Goal: Information Seeking & Learning: Find specific fact

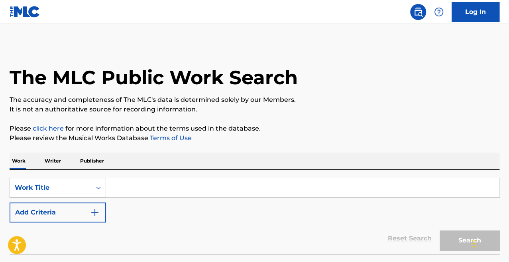
click at [170, 189] on input "Search Form" at bounding box center [302, 187] width 393 height 19
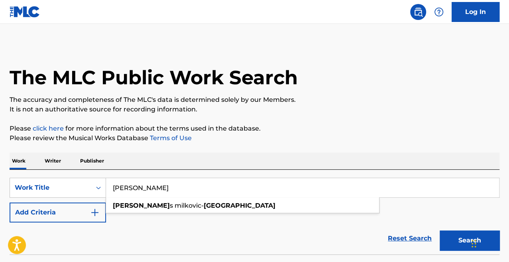
type input "[PERSON_NAME]"
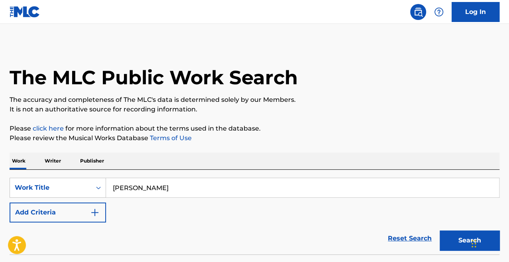
click at [49, 156] on p "Writer" at bounding box center [52, 160] width 21 height 17
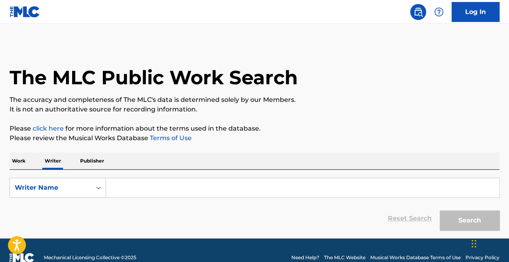
click at [161, 190] on input "Search Form" at bounding box center [302, 187] width 393 height 19
type input "p"
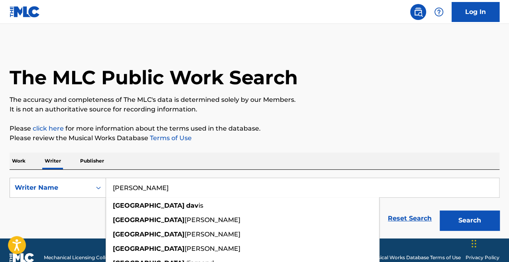
type input "[PERSON_NAME]"
click at [440, 210] on button "Search" at bounding box center [470, 220] width 60 height 20
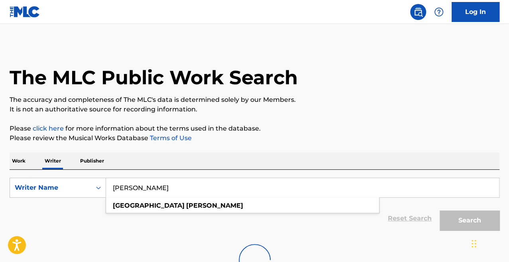
scroll to position [49, 0]
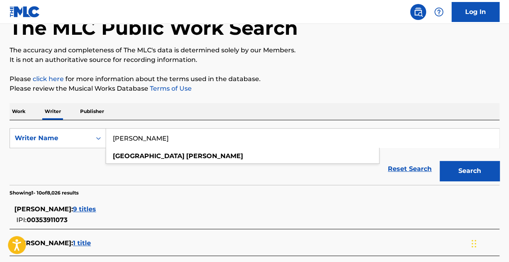
click at [234, 92] on p "Please review the Musical Works Database Terms of Use" at bounding box center [255, 89] width 490 height 10
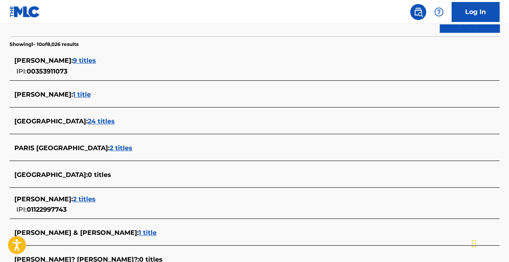
scroll to position [198, 0]
click at [76, 57] on span "9 titles" at bounding box center [84, 60] width 23 height 8
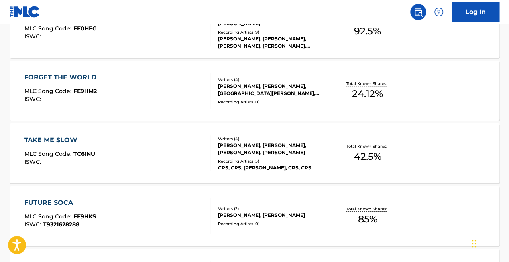
scroll to position [256, 0]
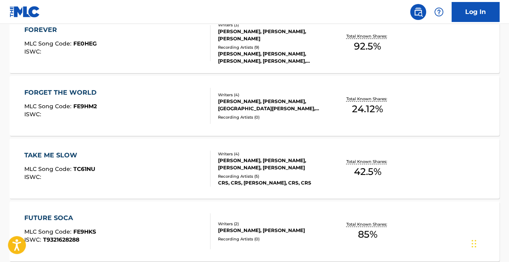
click at [163, 48] on div "FOREVER MLC Song Code : FE0HEG ISWC :" at bounding box center [117, 43] width 186 height 36
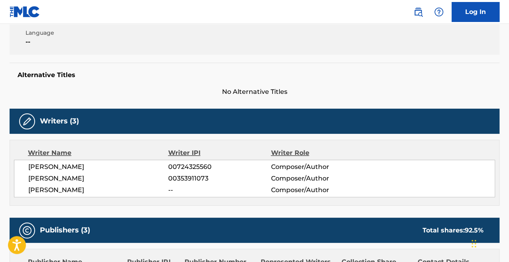
scroll to position [172, 0]
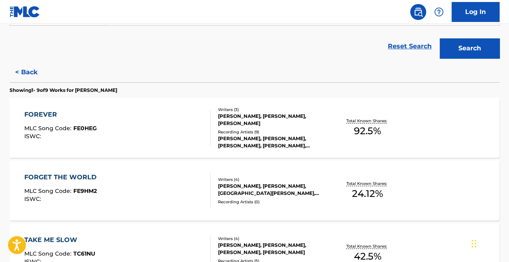
click at [152, 181] on div "FORGET THE WORLD MLC Song Code : FE9HM2 ISWC :" at bounding box center [117, 190] width 186 height 36
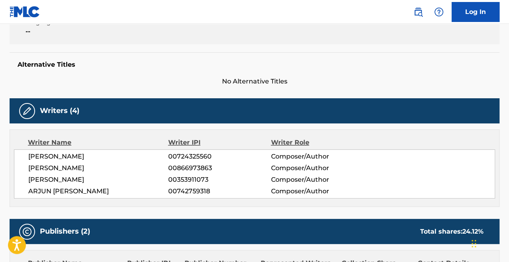
scroll to position [182, 0]
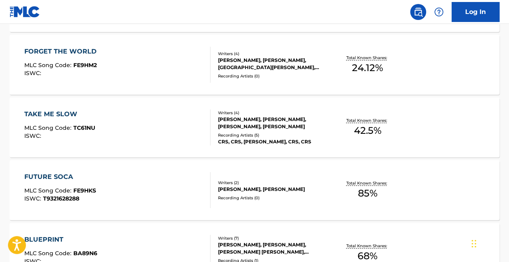
scroll to position [295, 0]
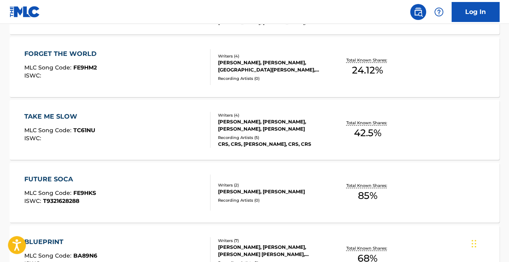
click at [148, 190] on div "FUTURE SOCA MLC Song Code : FE9HKS ISWC : T9321628288" at bounding box center [117, 192] width 186 height 36
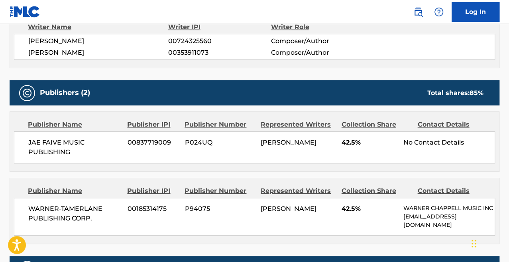
scroll to position [277, 0]
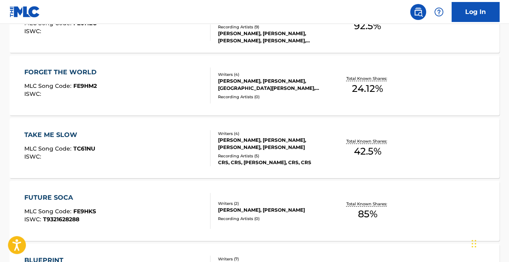
scroll to position [413, 0]
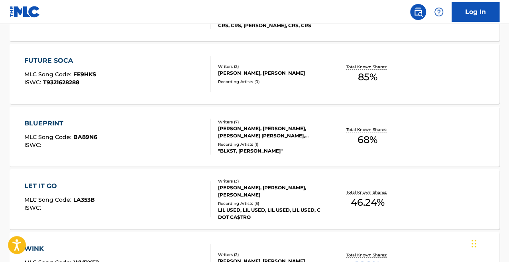
click at [150, 172] on div "LET IT GO MLC Song Code : LA353B ISWC : Writers ( 3 ) JONATHAN SIMPSON, CHRISTO…" at bounding box center [255, 199] width 490 height 60
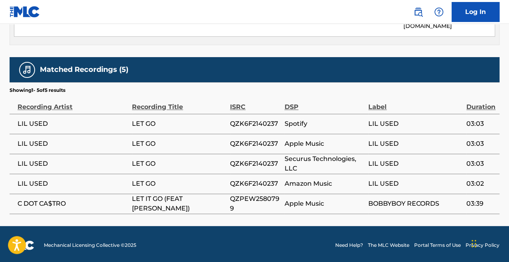
scroll to position [508, 0]
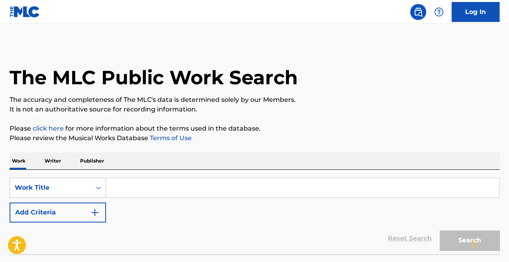
click at [138, 186] on input "Search Form" at bounding box center [302, 187] width 393 height 19
click at [53, 159] on p "Writer" at bounding box center [52, 160] width 21 height 17
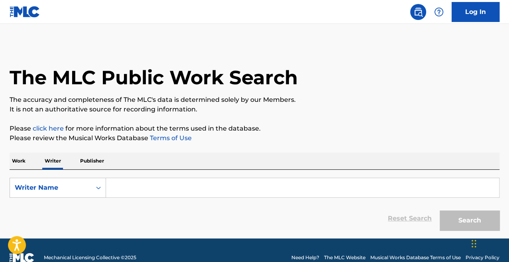
click at [142, 187] on input "Search Form" at bounding box center [302, 187] width 393 height 19
paste input "Birgisson"
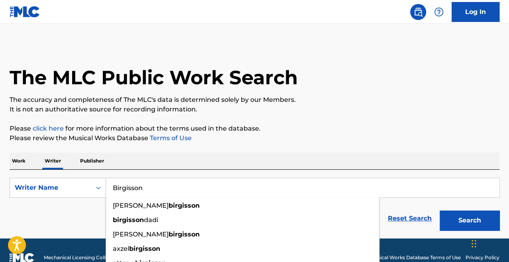
type input "Birgisson"
click at [469, 216] on button "Search" at bounding box center [470, 220] width 60 height 20
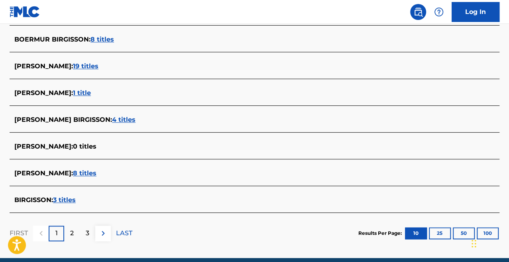
scroll to position [307, 0]
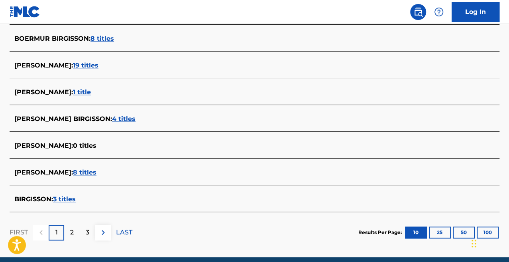
click at [75, 234] on div "2" at bounding box center [72, 232] width 16 height 16
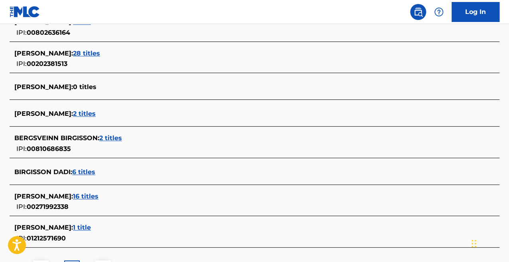
scroll to position [366, 0]
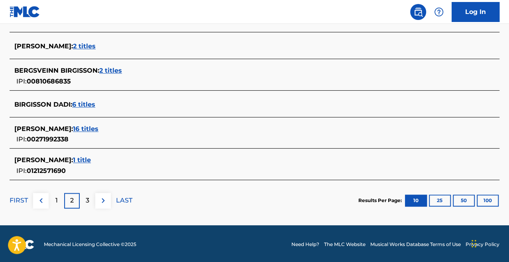
click at [90, 200] on div "3" at bounding box center [88, 201] width 16 height 16
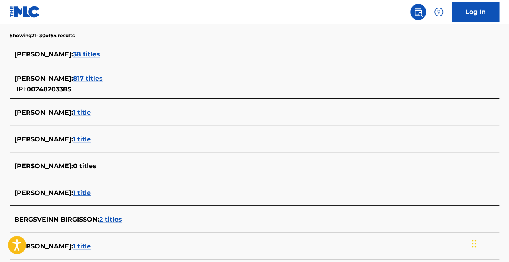
scroll to position [198, 0]
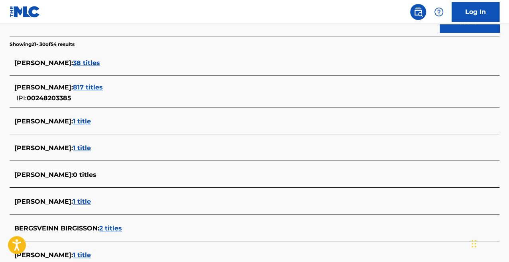
click at [103, 87] on span "817 titles" at bounding box center [88, 87] width 30 height 8
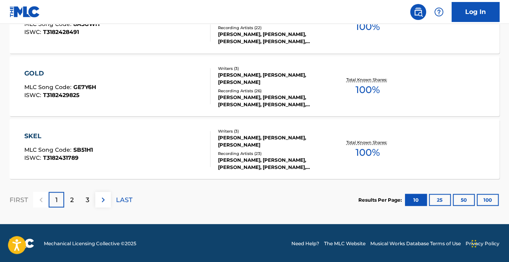
scroll to position [714, 0]
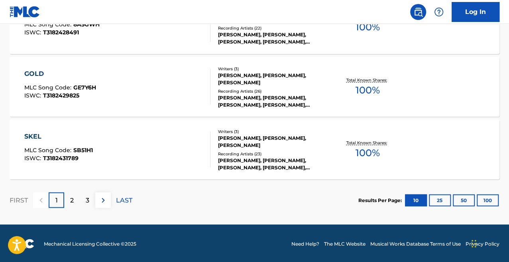
click at [89, 205] on div "3" at bounding box center [88, 200] width 16 height 16
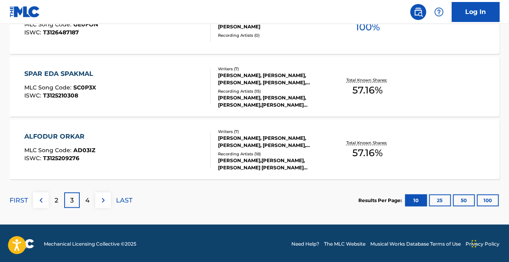
click at [110, 149] on div "ALFODUR ORKAR MLC Song Code : AD03IZ ISWC : T3125209276" at bounding box center [117, 149] width 186 height 36
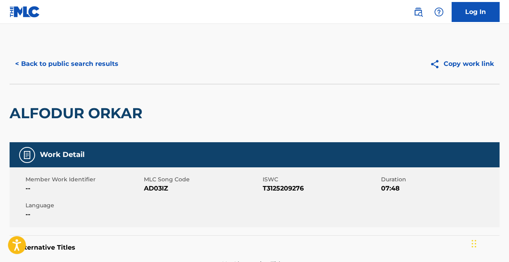
click at [73, 67] on button "< Back to public search results" at bounding box center [67, 64] width 114 height 20
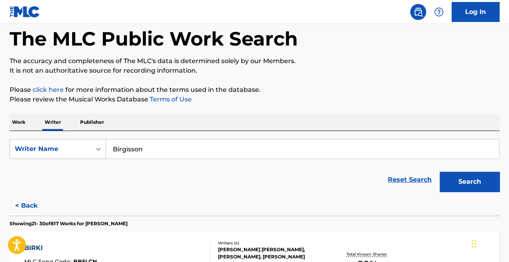
click at [35, 123] on div "Work Writer Publisher" at bounding box center [255, 122] width 490 height 17
click at [28, 124] on div "Work Writer Publisher" at bounding box center [255, 122] width 490 height 17
click at [18, 123] on p "Work" at bounding box center [19, 122] width 18 height 17
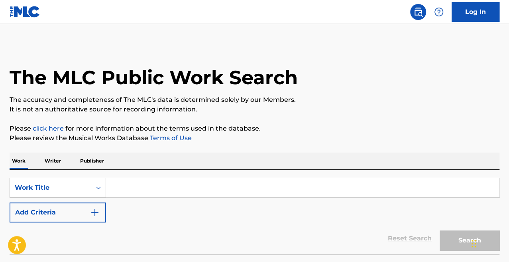
click at [93, 213] on img "Search Form" at bounding box center [95, 212] width 10 height 10
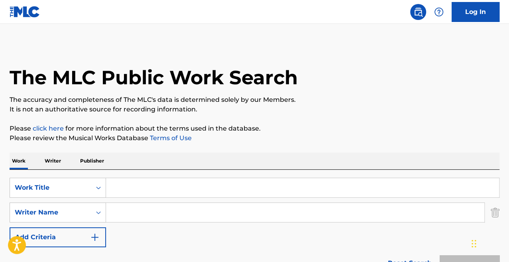
click at [140, 179] on input "Search Form" at bounding box center [302, 187] width 393 height 19
type input "m"
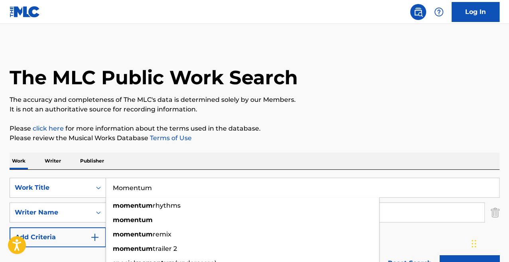
type input "Momentum"
click at [156, 175] on div "SearchWithCriteriab3ebfcd4-e8a1-420e-b7e6-6630c1680ec0 Work Title Momentum mome…" at bounding box center [255, 223] width 490 height 109
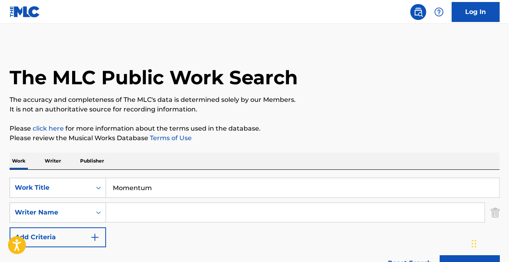
click at [130, 204] on input "Search Form" at bounding box center [295, 212] width 378 height 19
type input "h"
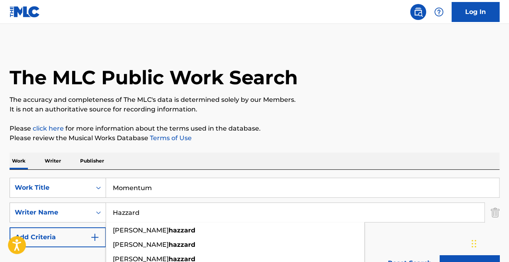
type input "Hazzard"
click at [440, 255] on button "Search" at bounding box center [470, 265] width 60 height 20
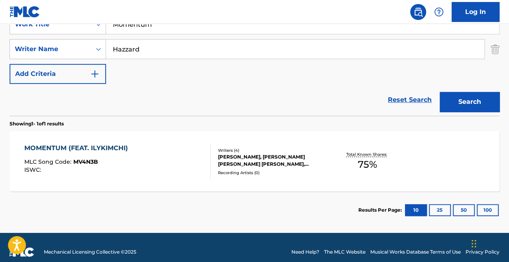
scroll to position [164, 0]
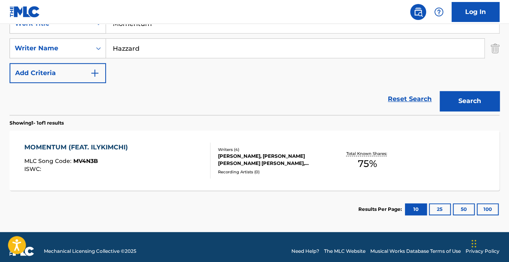
click at [163, 157] on div "MOMENTUM (FEAT. ILYKIMCHI) MLC Song Code : MV4N3B ISWC :" at bounding box center [117, 160] width 186 height 36
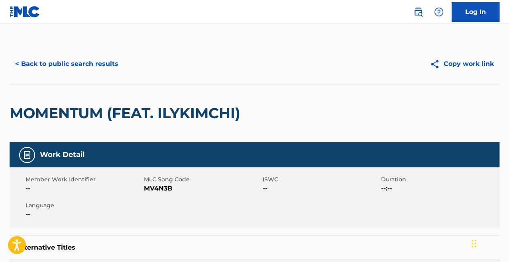
click at [77, 66] on button "< Back to public search results" at bounding box center [67, 64] width 114 height 20
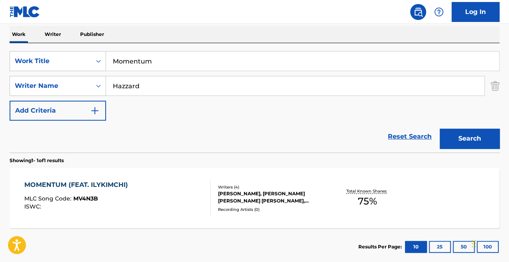
click at [54, 35] on p "Writer" at bounding box center [52, 34] width 21 height 17
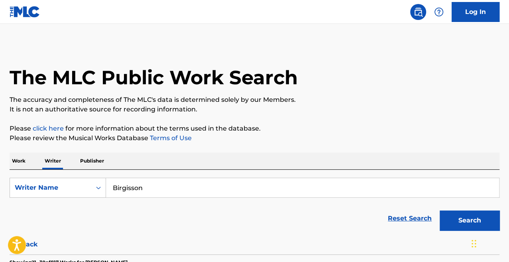
drag, startPoint x: 148, startPoint y: 192, endPoint x: 115, endPoint y: 193, distance: 33.5
click at [115, 193] on input "Birgisson" at bounding box center [302, 187] width 393 height 19
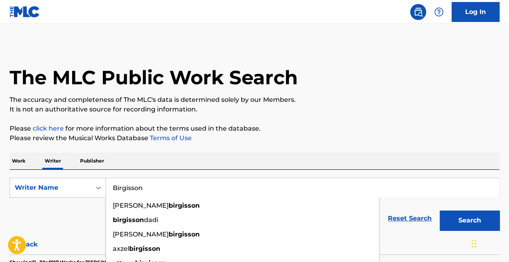
type input "n"
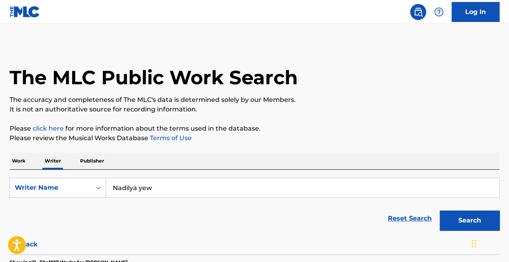
type input "Nadilya yew"
click at [440, 210] on button "Search" at bounding box center [470, 220] width 60 height 20
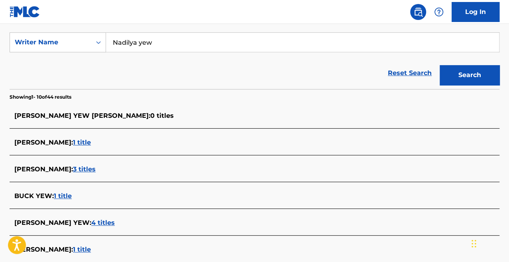
scroll to position [256, 0]
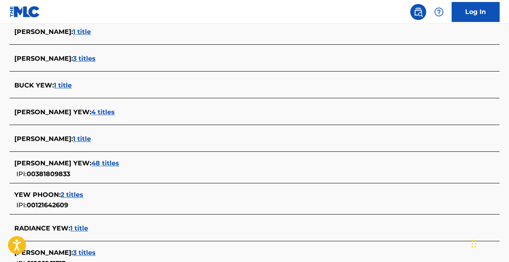
click at [91, 111] on span "4 titles" at bounding box center [103, 112] width 24 height 8
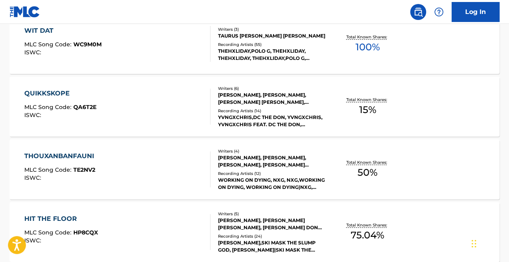
click at [168, 54] on div "WIT DAT MLC Song Code : WC9M0M ISWC :" at bounding box center [117, 44] width 186 height 36
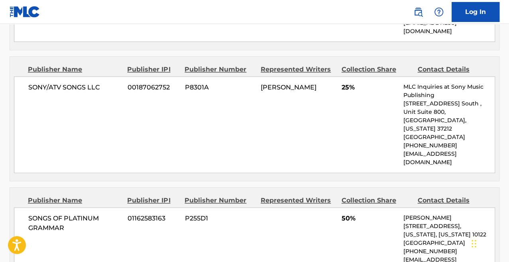
scroll to position [488, 0]
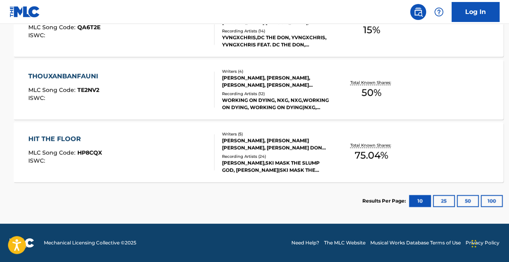
scroll to position [335, 0]
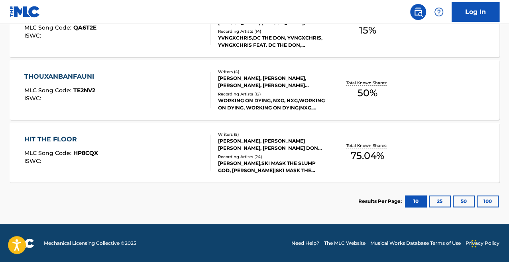
click at [169, 134] on div "HIT THE FLOOR MLC Song Code : HP8CQX ISWC :" at bounding box center [117, 152] width 186 height 36
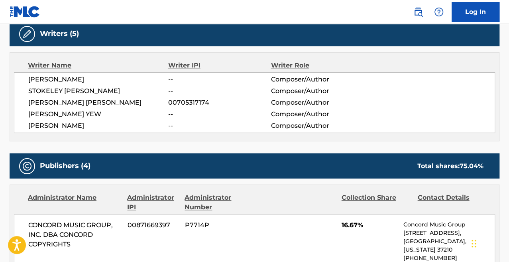
scroll to position [260, 0]
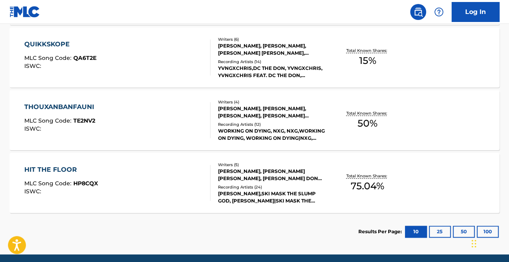
scroll to position [305, 0]
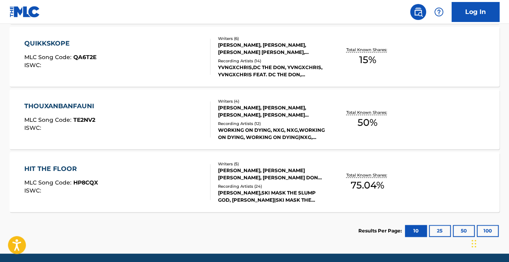
click at [167, 125] on div "THOUXANBANFAUNI MLC Song Code : TE2NV2 ISWC :" at bounding box center [117, 119] width 186 height 36
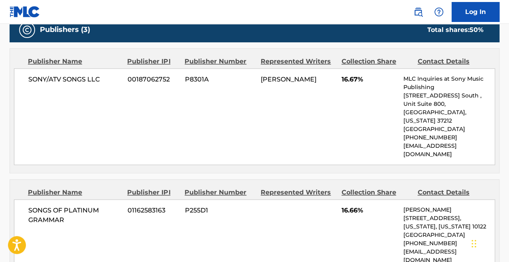
scroll to position [445, 0]
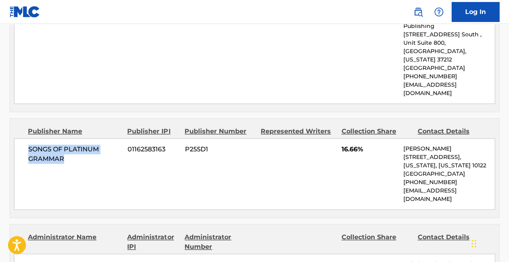
drag, startPoint x: 70, startPoint y: 142, endPoint x: 28, endPoint y: 134, distance: 42.6
click at [28, 144] on span "SONGS OF PLATINUM GRAMMAR" at bounding box center [74, 153] width 93 height 19
copy span "SONGS OF PLATINUM GRAMMAR"
drag, startPoint x: 445, startPoint y: 174, endPoint x: 405, endPoint y: 174, distance: 39.5
click at [405, 186] on p "[EMAIL_ADDRESS][DOMAIN_NAME]" at bounding box center [448, 194] width 91 height 17
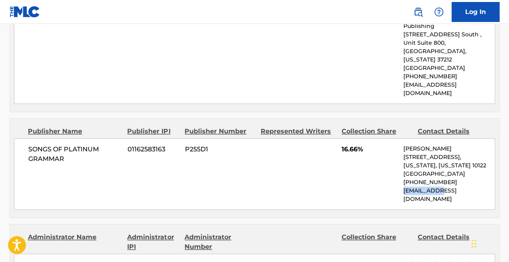
copy p "[EMAIL_ADDRESS][DOMAIN_NAME]"
drag, startPoint x: 67, startPoint y: 141, endPoint x: 20, endPoint y: 128, distance: 48.4
click at [20, 138] on div "SONGS OF PLATINUM GRAMMAR 01162583163 P255D1 16.66% [PERSON_NAME] [STREET_ADDRE…" at bounding box center [254, 173] width 481 height 71
copy span "SONGS OF PLATINUM GRAMMAR"
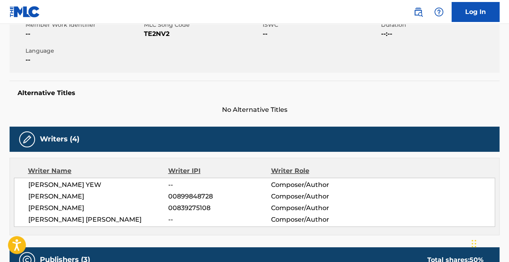
scroll to position [0, 0]
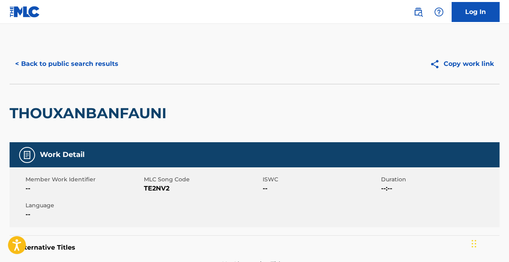
click at [85, 72] on button "< Back to public search results" at bounding box center [67, 64] width 114 height 20
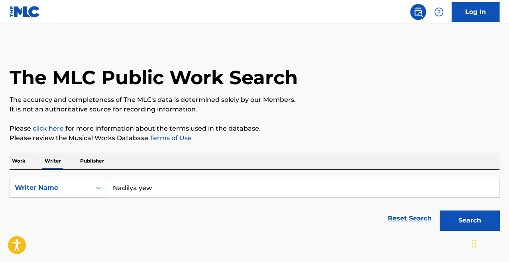
scroll to position [39, 0]
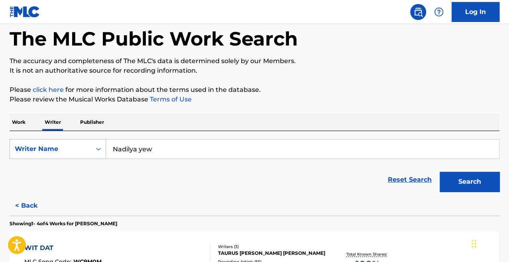
click at [78, 142] on div "Writer Name" at bounding box center [50, 148] width 81 height 15
click at [7, 123] on div "The MLC Public Work Search The accuracy and completeness of The MLC's data is d…" at bounding box center [254, 260] width 509 height 511
click at [19, 124] on p "Work" at bounding box center [19, 122] width 18 height 17
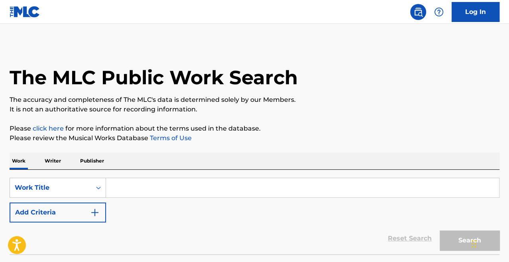
click at [136, 193] on input "Search Form" at bounding box center [302, 187] width 393 height 19
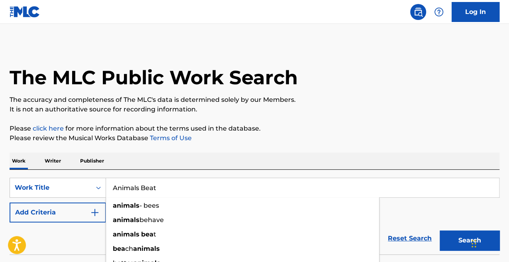
type input "Animals Beat"
click at [440, 230] on button "Search" at bounding box center [470, 240] width 60 height 20
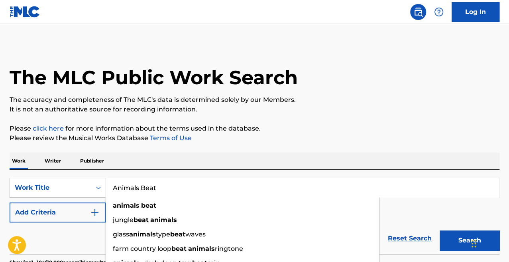
scroll to position [148, 0]
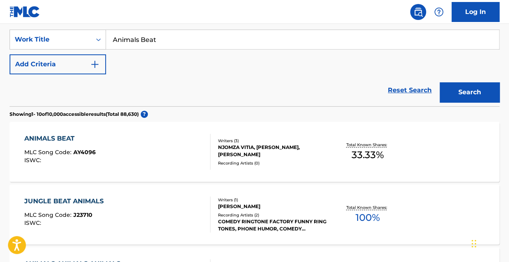
click at [100, 87] on div "Reset Search Search" at bounding box center [255, 90] width 490 height 32
click at [153, 159] on div "ANIMALS BEAT MLC Song Code : AY4096 ISWC :" at bounding box center [117, 152] width 186 height 36
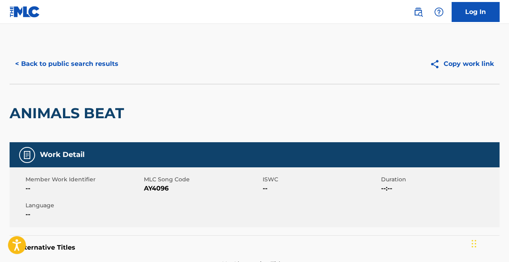
click at [81, 53] on div "< Back to public search results Copy work link" at bounding box center [255, 64] width 490 height 40
click at [74, 63] on button "< Back to public search results" at bounding box center [67, 64] width 114 height 20
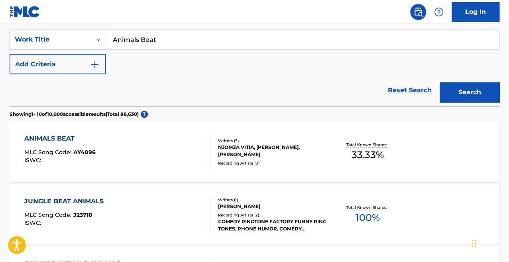
scroll to position [5, 0]
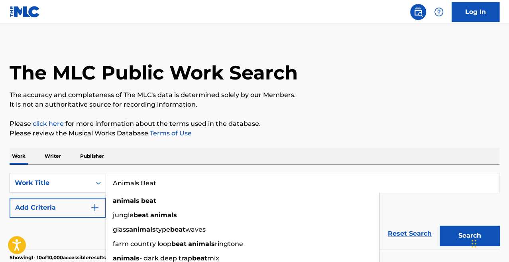
click at [151, 189] on input "Animals Beat" at bounding box center [302, 182] width 393 height 19
drag, startPoint x: 162, startPoint y: 185, endPoint x: 73, endPoint y: 180, distance: 89.8
click at [73, 180] on div "SearchWithCriteriab3ebfcd4-e8a1-420e-b7e6-6630c1680ec0 Work Title Animals Beat …" at bounding box center [255, 183] width 490 height 20
paste input "MIRCHI TEST"
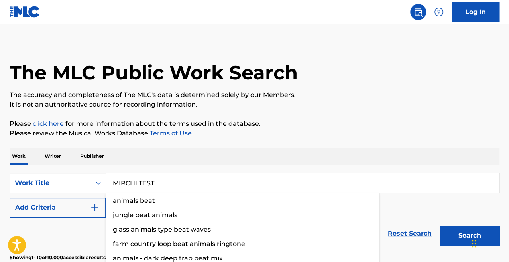
type input "MIRCHI TEST"
click at [440, 225] on button "Search" at bounding box center [470, 235] width 60 height 20
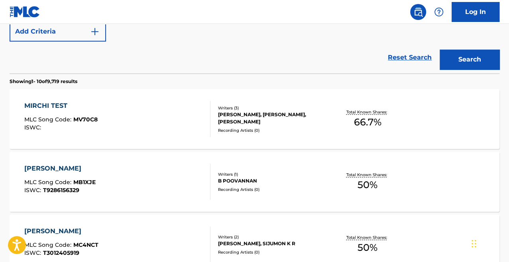
scroll to position [181, 0]
click at [147, 101] on div "MIRCHI TEST MLC Song Code : MV70C8 ISWC :" at bounding box center [117, 118] width 186 height 36
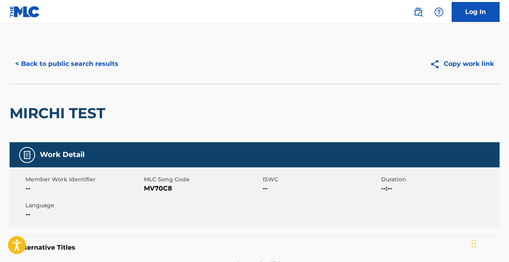
click at [84, 68] on button "< Back to public search results" at bounding box center [67, 64] width 114 height 20
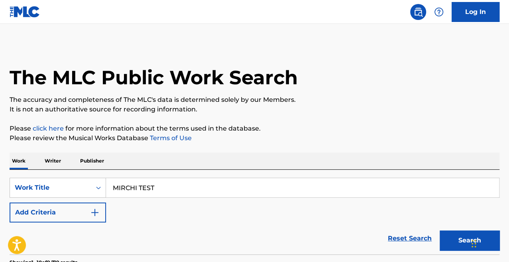
click at [57, 161] on p "Writer" at bounding box center [52, 160] width 21 height 17
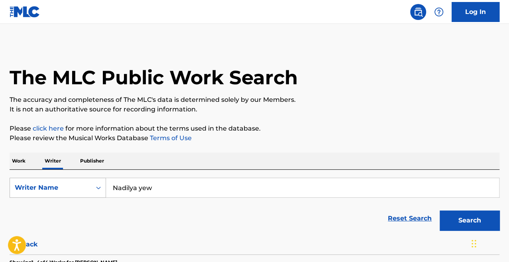
drag, startPoint x: 177, startPoint y: 187, endPoint x: 45, endPoint y: 184, distance: 131.6
click at [45, 184] on div "SearchWithCriteriafb171192-4e95-441a-980a-867c3995786e Writer Name [PERSON_NAME]" at bounding box center [255, 187] width 490 height 20
paste input "Search Form"
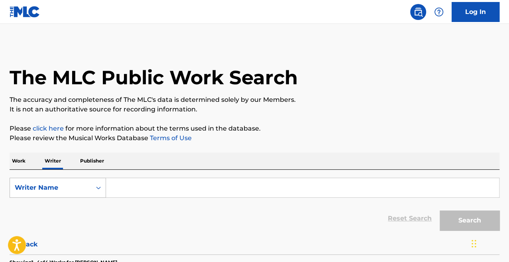
paste input "Search Form"
paste input "Nahshid Sulaiman"
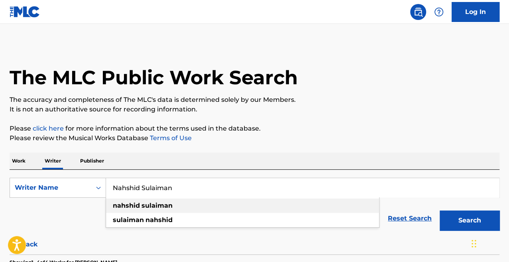
click at [185, 208] on div "[PERSON_NAME]" at bounding box center [242, 205] width 273 height 14
type input "[PERSON_NAME]"
click at [440, 210] on button "Search" at bounding box center [470, 220] width 60 height 20
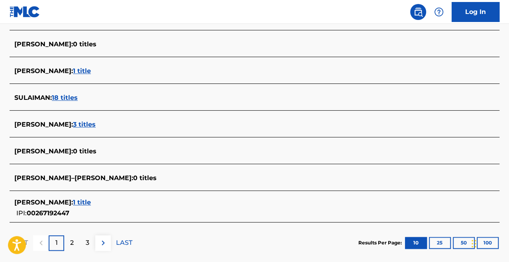
scroll to position [297, 0]
click at [94, 124] on span "3 titles" at bounding box center [84, 124] width 23 height 8
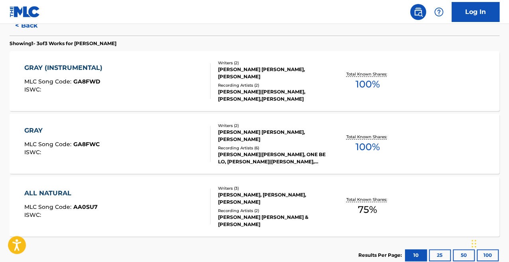
scroll to position [219, 0]
click at [98, 93] on div "GRAY (INSTRUMENTAL) MLC Song Code : GA8FWD ISWC :" at bounding box center [65, 81] width 82 height 36
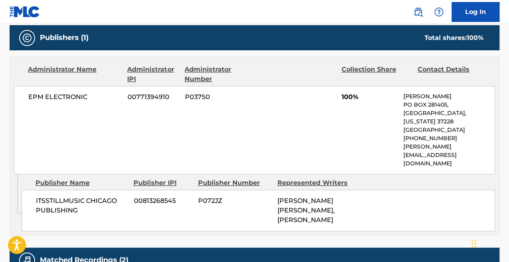
scroll to position [352, 0]
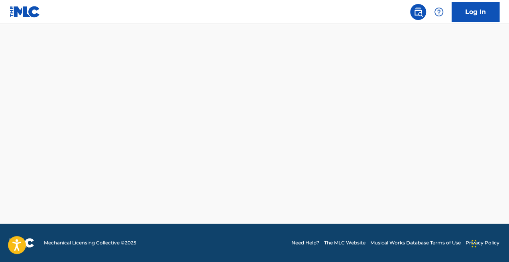
scroll to position [272, 0]
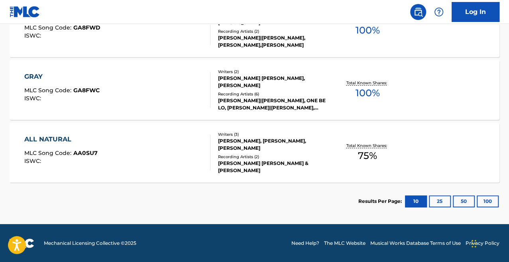
click at [122, 105] on div "GRAY MLC Song Code : GA8FWC ISWC :" at bounding box center [117, 90] width 186 height 36
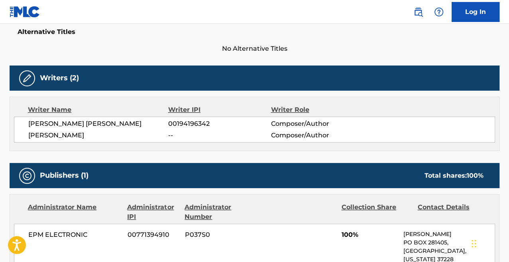
scroll to position [352, 0]
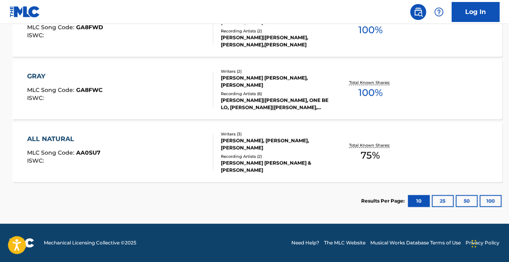
scroll to position [272, 0]
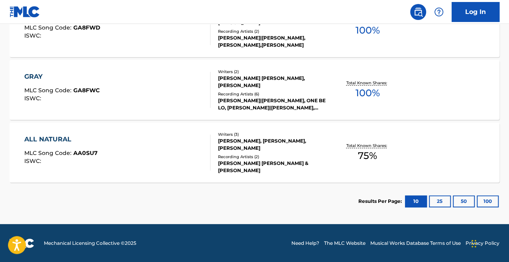
click at [171, 51] on div "GRAY (INSTRUMENTAL) MLC Song Code : GA8FWD ISWC : Writers ( 2 ) [PERSON_NAME] […" at bounding box center [255, 27] width 490 height 60
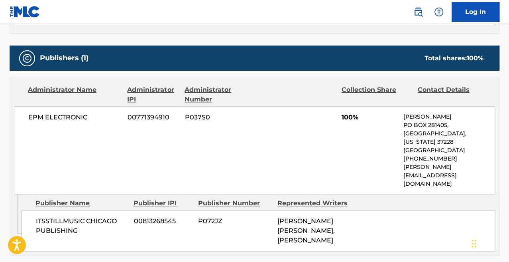
scroll to position [332, 0]
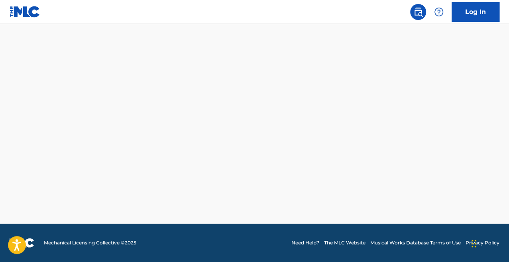
scroll to position [272, 0]
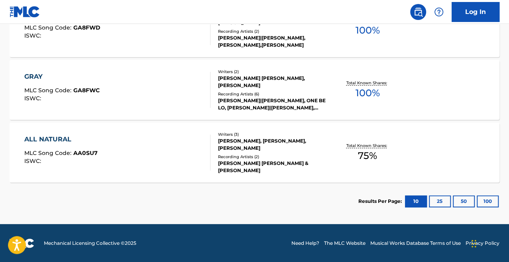
click at [108, 160] on div "ALL NATURAL MLC Song Code : AA0SU7 ISWC :" at bounding box center [117, 152] width 186 height 36
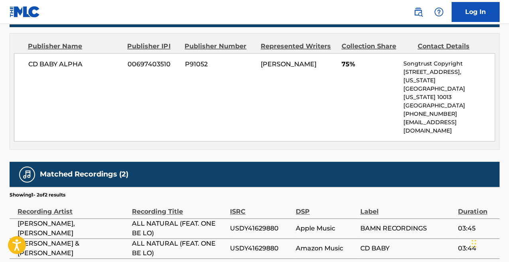
scroll to position [247, 0]
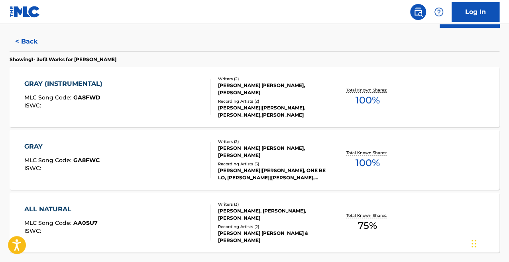
scroll to position [202, 0]
click at [154, 73] on div "GRAY (INSTRUMENTAL) MLC Song Code : GA8FWD ISWC : Writers ( 2 ) [PERSON_NAME] […" at bounding box center [255, 97] width 490 height 60
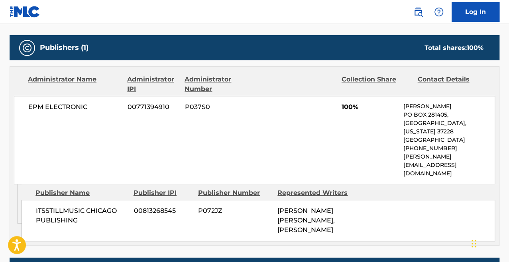
scroll to position [344, 0]
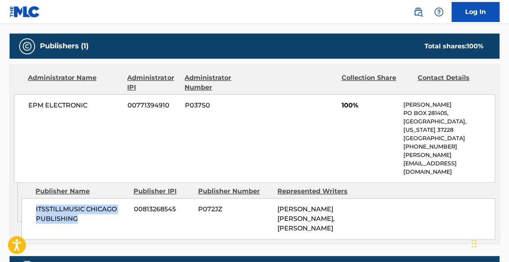
drag, startPoint x: 82, startPoint y: 192, endPoint x: 33, endPoint y: 185, distance: 49.1
click at [33, 198] on div "ITSSTILLMUSIC CHICAGO PUBLISHING 00813268545 P072JZ [PERSON_NAME] [PERSON_NAME]…" at bounding box center [259, 218] width 474 height 41
copy span "ITSSTILLMUSIC CHICAGO PUBLISHING"
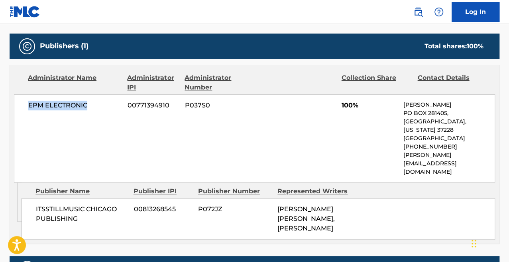
drag, startPoint x: 89, startPoint y: 104, endPoint x: 19, endPoint y: 102, distance: 69.8
click at [19, 102] on div "EPM ELECTRONIC 00771394910 P037S0 100% [PERSON_NAME] PO BOX [GEOGRAPHIC_DATA][U…" at bounding box center [254, 138] width 481 height 88
copy span "EPM ELECTRONIC"
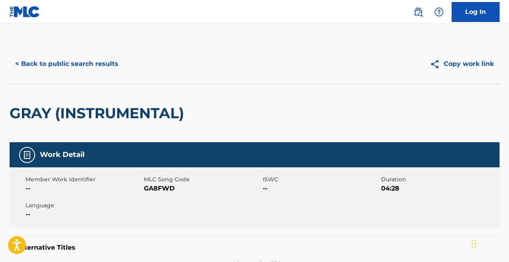
click at [67, 66] on button "< Back to public search results" at bounding box center [67, 64] width 114 height 20
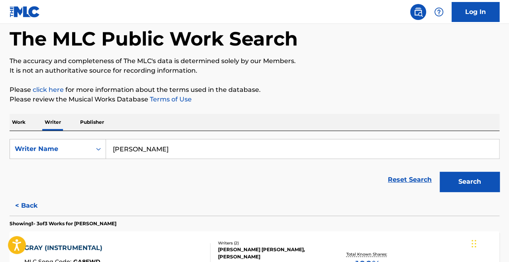
click at [22, 122] on p "Work" at bounding box center [19, 122] width 18 height 17
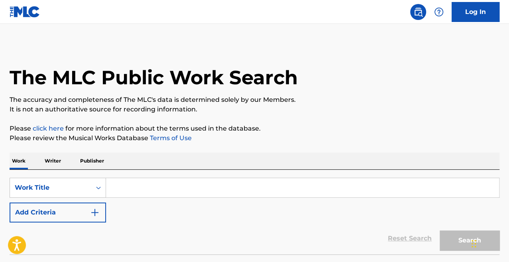
click at [155, 179] on input "Search Form" at bounding box center [302, 187] width 393 height 19
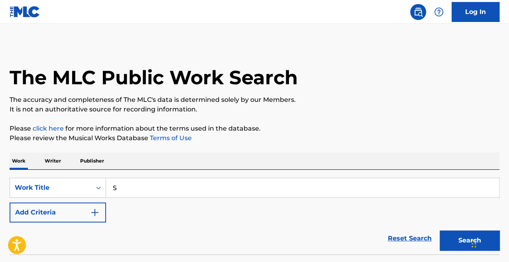
paste input "EE YOU AGAIN VIP"
type input "SEE YOU AGAIN VIP"
click at [440, 230] on button "Search" at bounding box center [470, 240] width 60 height 20
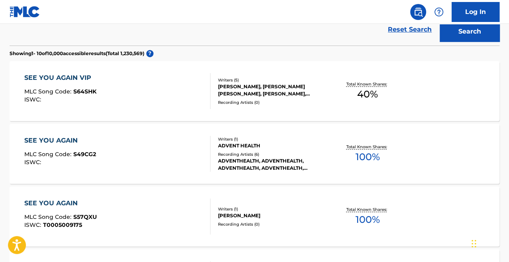
scroll to position [222, 0]
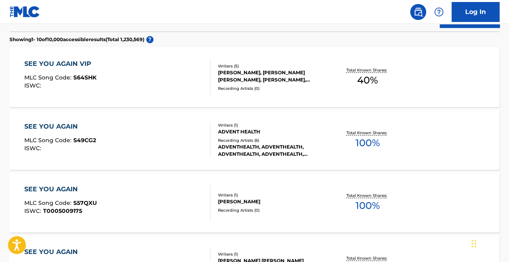
click at [137, 51] on div "SEE YOU AGAIN VIP MLC Song Code : S64SHK ISWC : Writers ( 5 ) [PERSON_NAME], [P…" at bounding box center [255, 77] width 490 height 60
